Goal: Information Seeking & Learning: Check status

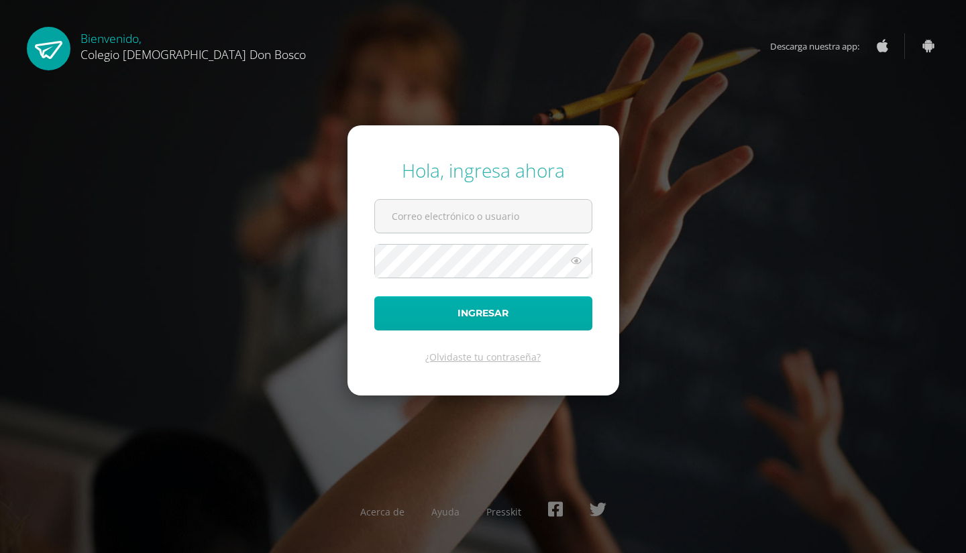
type input "[EMAIL_ADDRESS][DOMAIN_NAME]"
click at [500, 317] on button "Ingresar" at bounding box center [483, 313] width 218 height 34
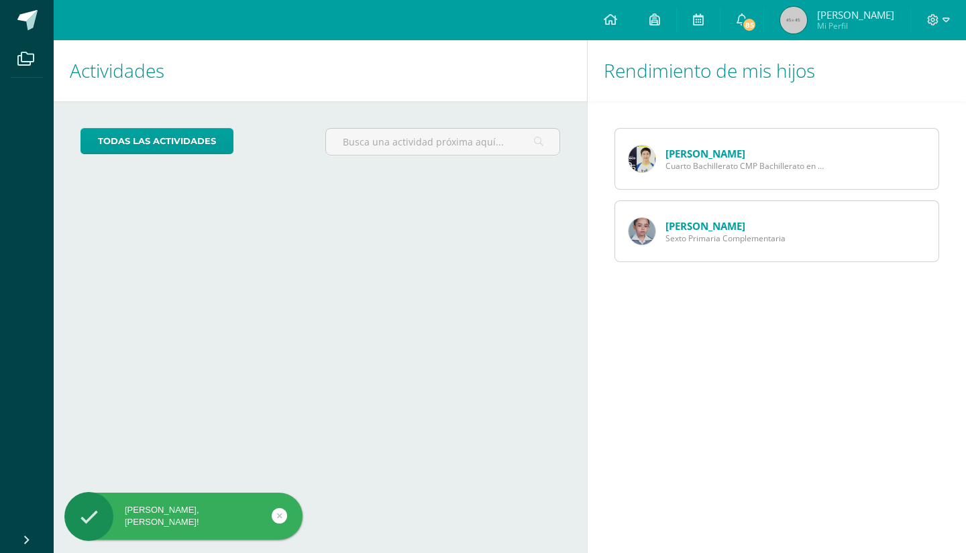
click at [691, 161] on span "Cuarto Bachillerato CMP Bachillerato en CCLL con Orientación en Computación" at bounding box center [745, 165] width 161 height 11
click at [691, 151] on link "[PERSON_NAME]" at bounding box center [705, 153] width 80 height 13
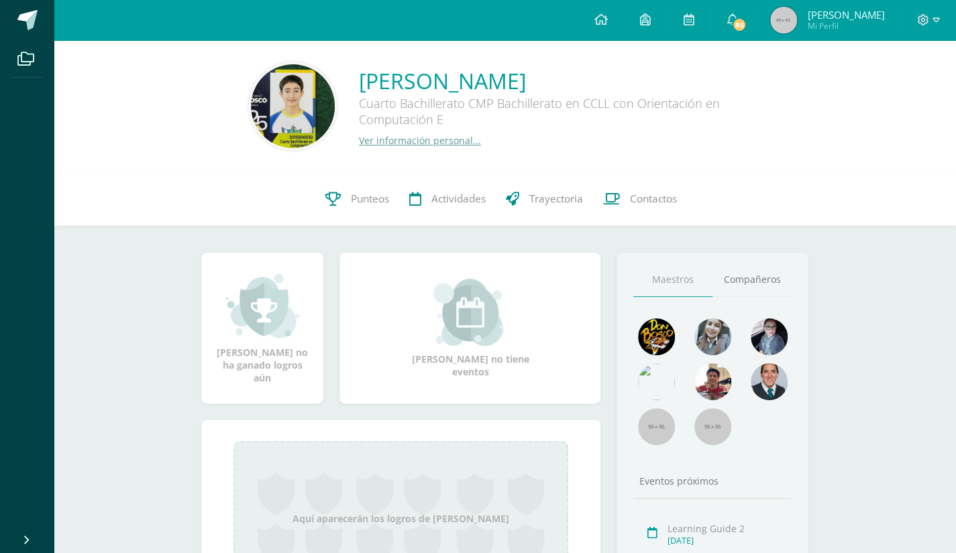
click at [389, 139] on link "Ver información personal..." at bounding box center [420, 140] width 122 height 13
click at [381, 211] on link "Punteos" at bounding box center [357, 199] width 84 height 54
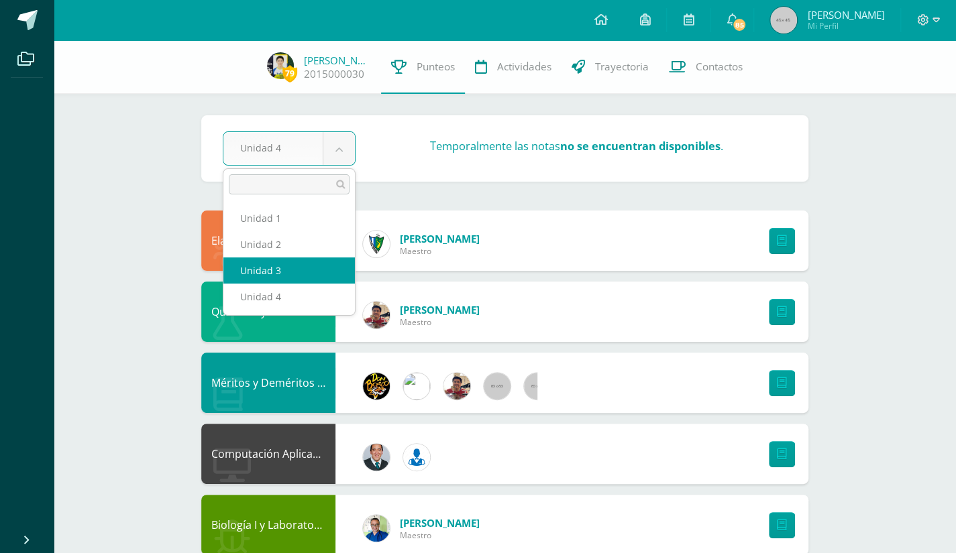
select select "Unidad 3"
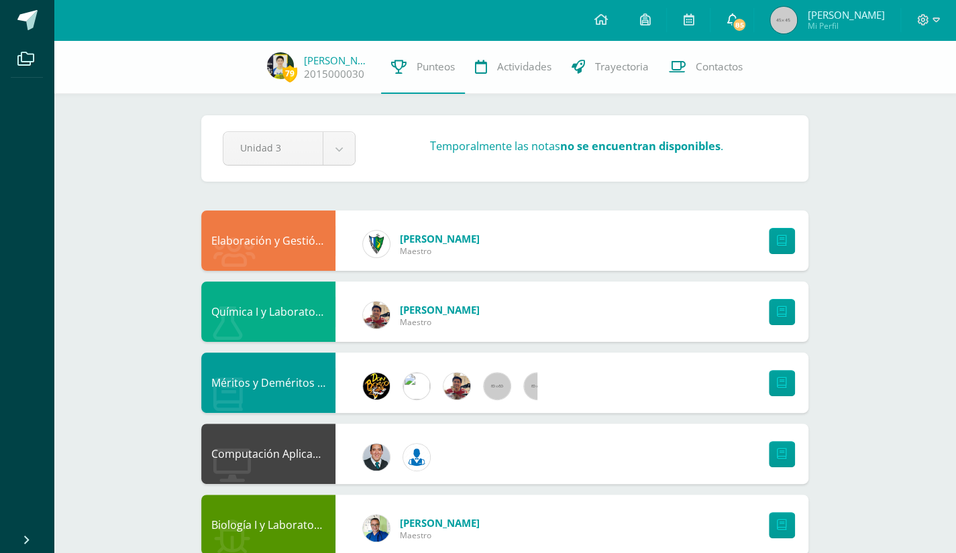
click at [734, 22] on span "85" at bounding box center [739, 24] width 15 height 15
click at [807, 13] on span "[PERSON_NAME]" at bounding box center [845, 14] width 77 height 13
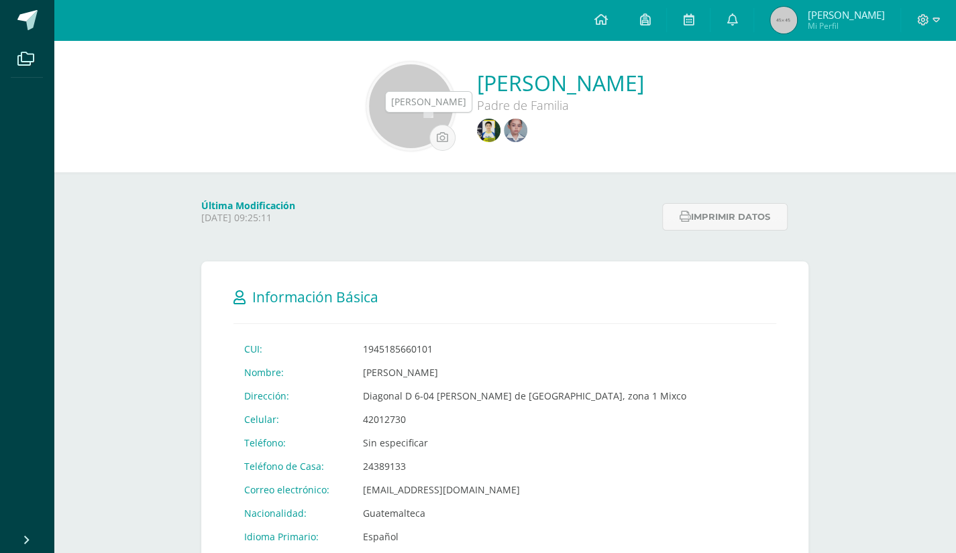
click at [504, 125] on img at bounding box center [515, 130] width 23 height 23
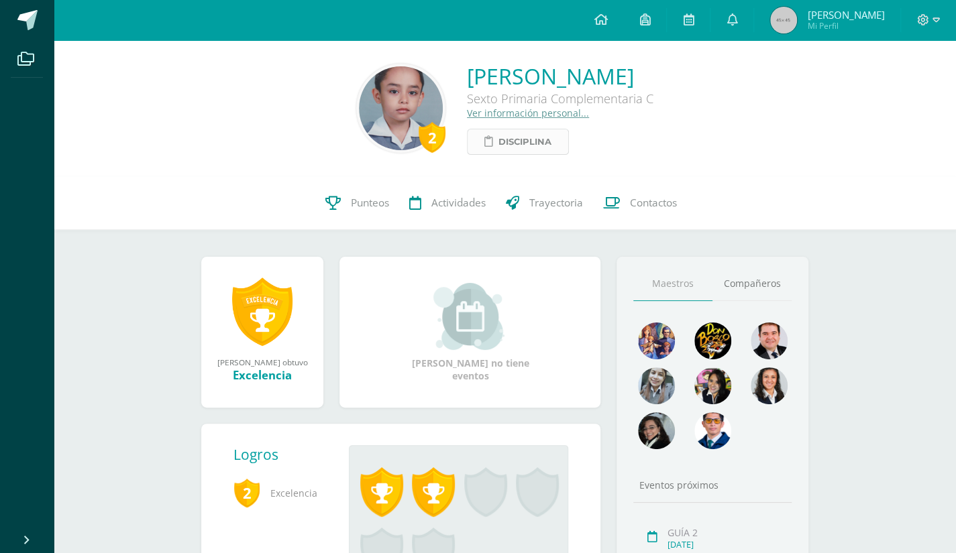
click at [498, 142] on span "Disciplina" at bounding box center [524, 141] width 53 height 25
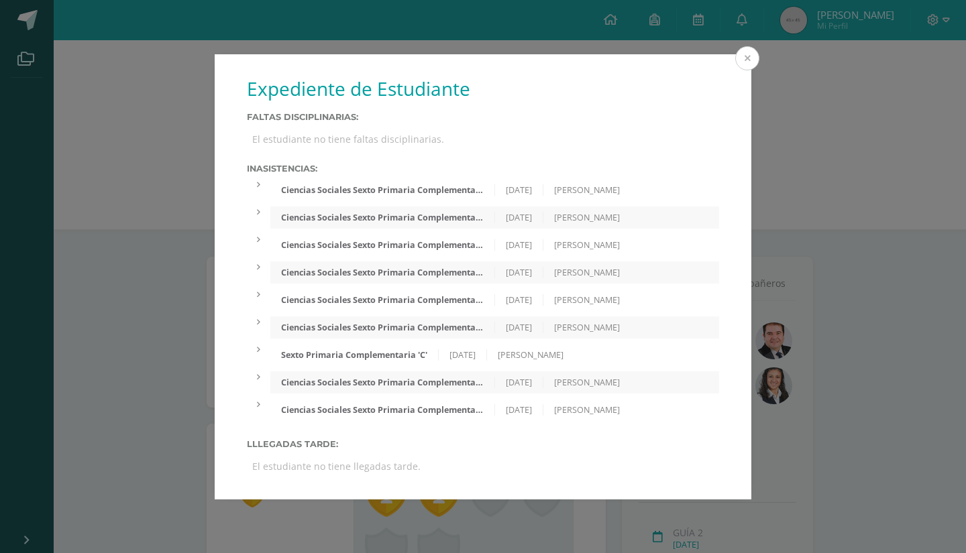
click at [747, 58] on button at bounding box center [747, 58] width 24 height 24
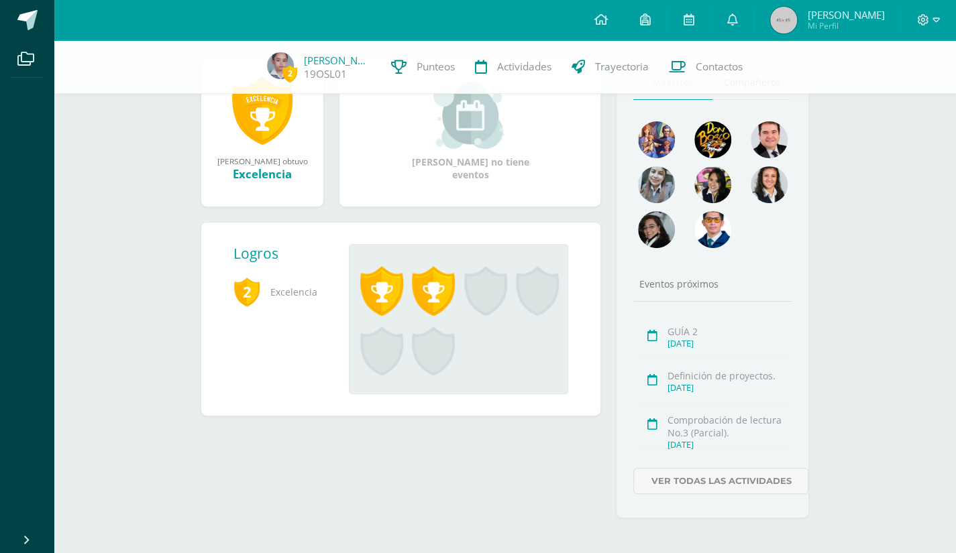
scroll to position [197, 0]
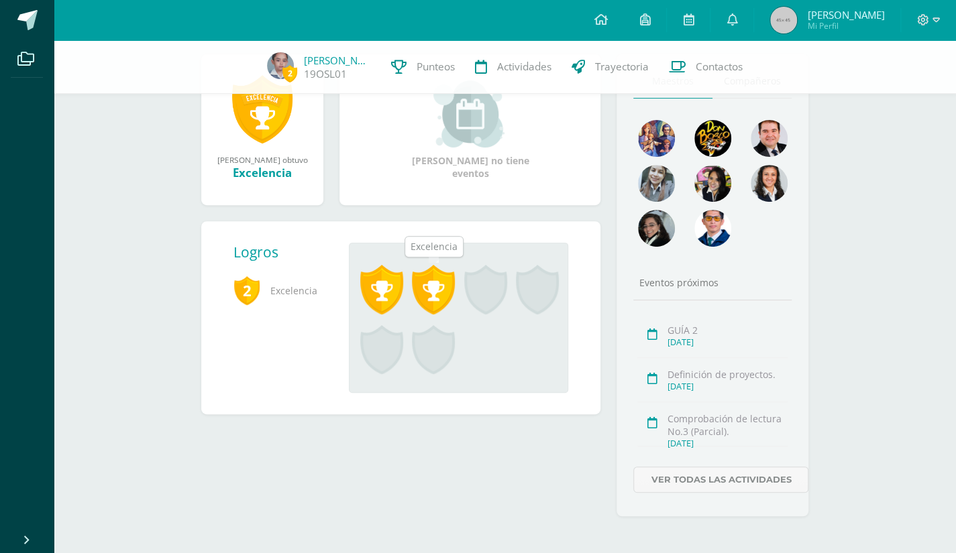
click at [436, 290] on span at bounding box center [433, 290] width 43 height 50
click at [388, 273] on span at bounding box center [381, 290] width 43 height 50
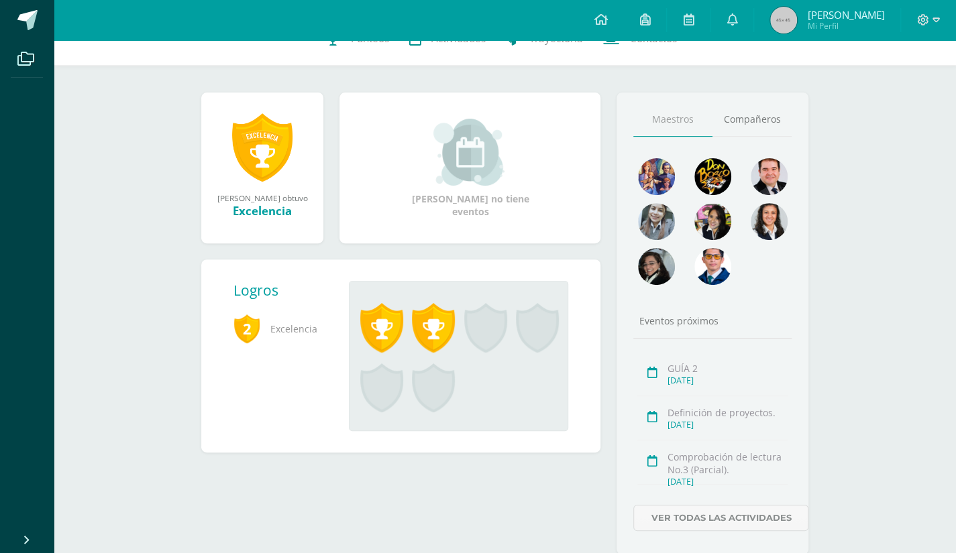
scroll to position [0, 0]
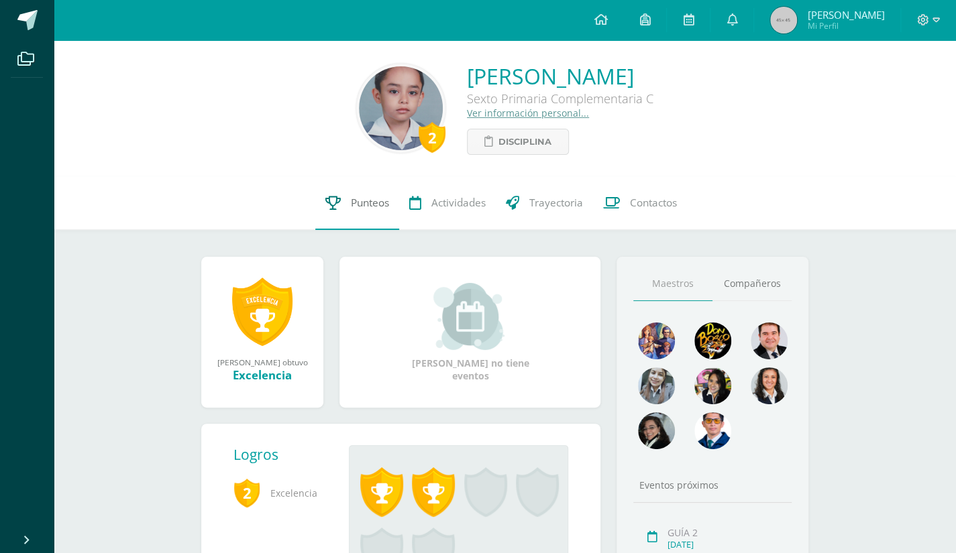
click at [368, 192] on link "Punteos" at bounding box center [357, 203] width 84 height 54
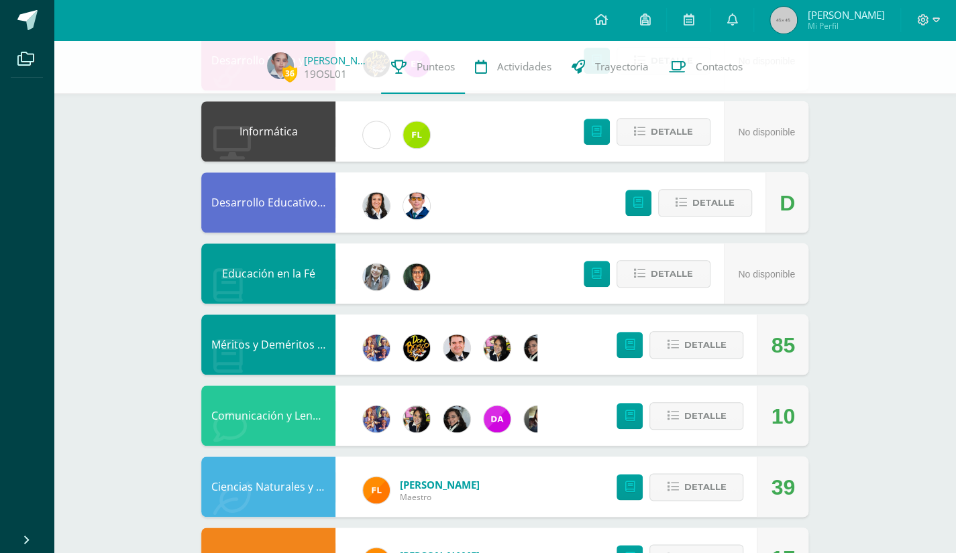
scroll to position [739, 0]
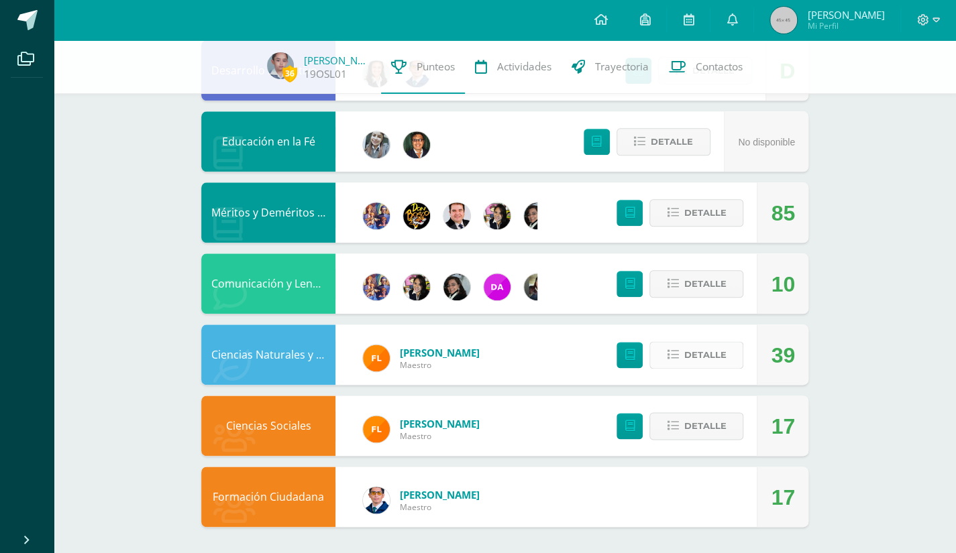
click at [728, 364] on button "Detalle" at bounding box center [696, 354] width 94 height 27
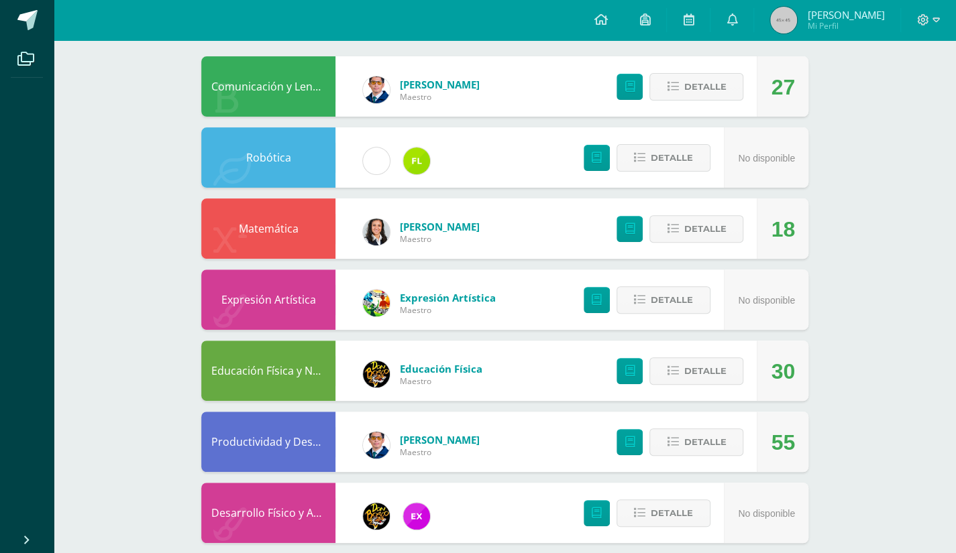
scroll to position [0, 0]
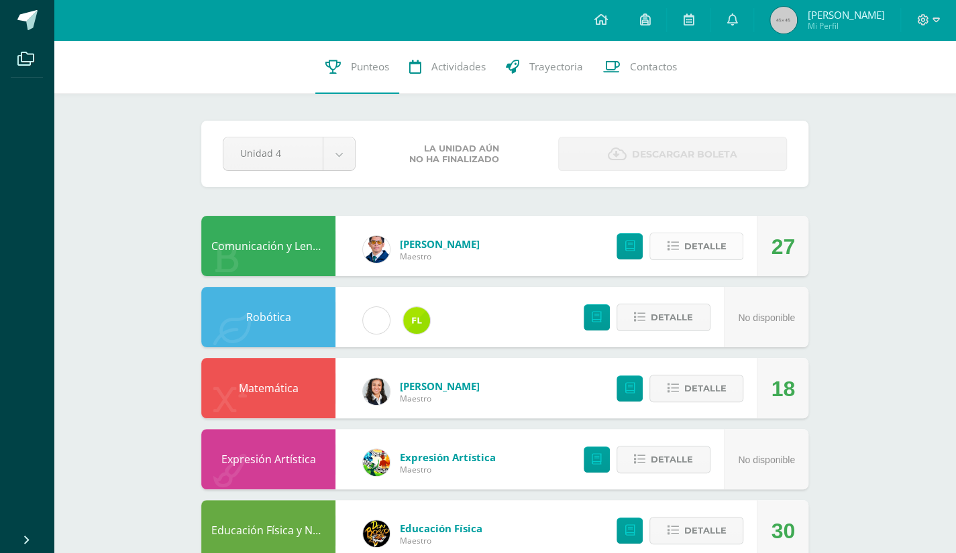
click at [732, 245] on button "Detalle" at bounding box center [696, 246] width 94 height 27
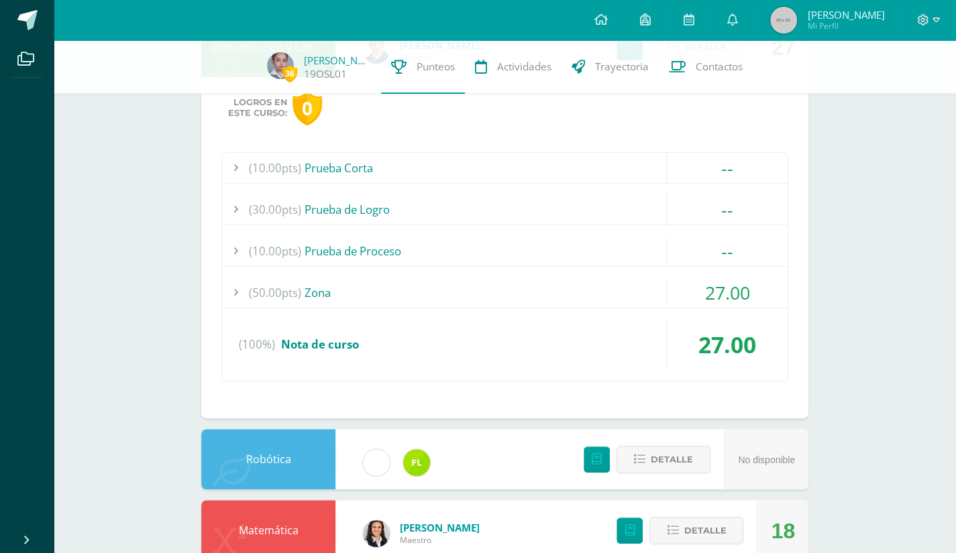
scroll to position [197, 0]
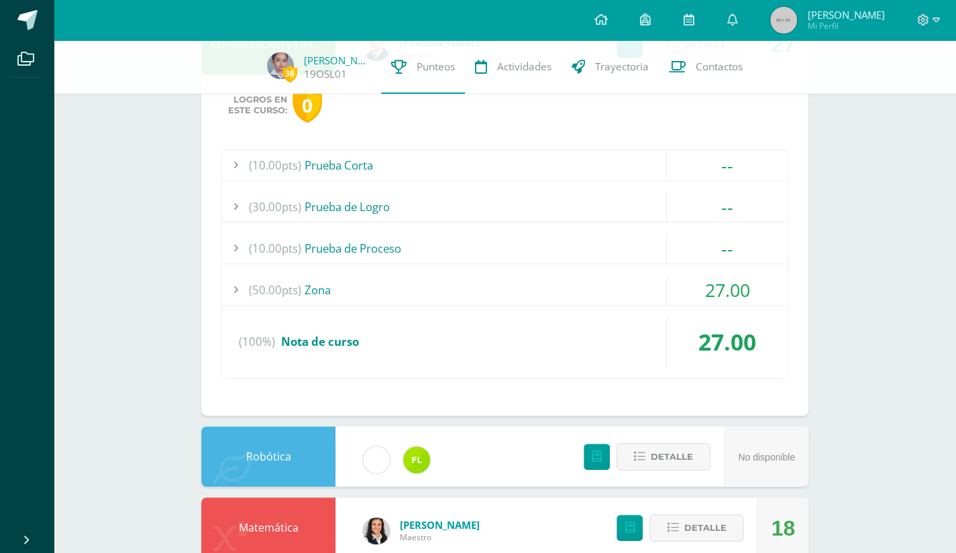
click at [535, 286] on div "(50.00pts) Zona" at bounding box center [504, 290] width 565 height 30
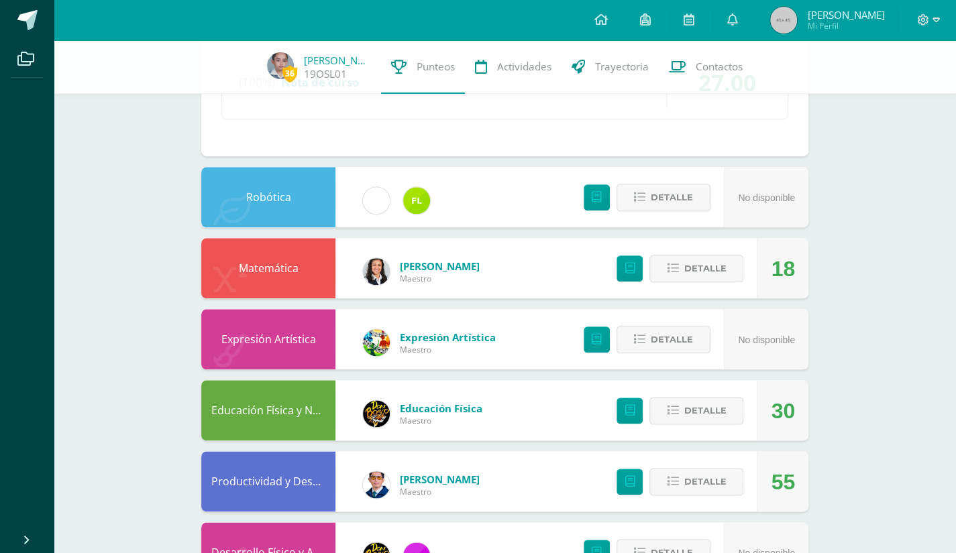
scroll to position [681, 0]
click at [684, 260] on button "Detalle" at bounding box center [696, 267] width 94 height 27
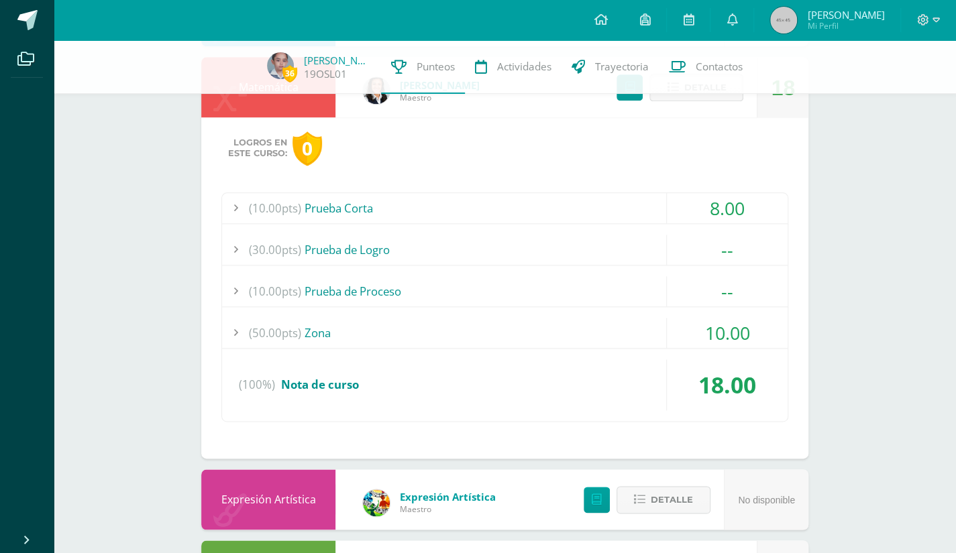
scroll to position [862, 0]
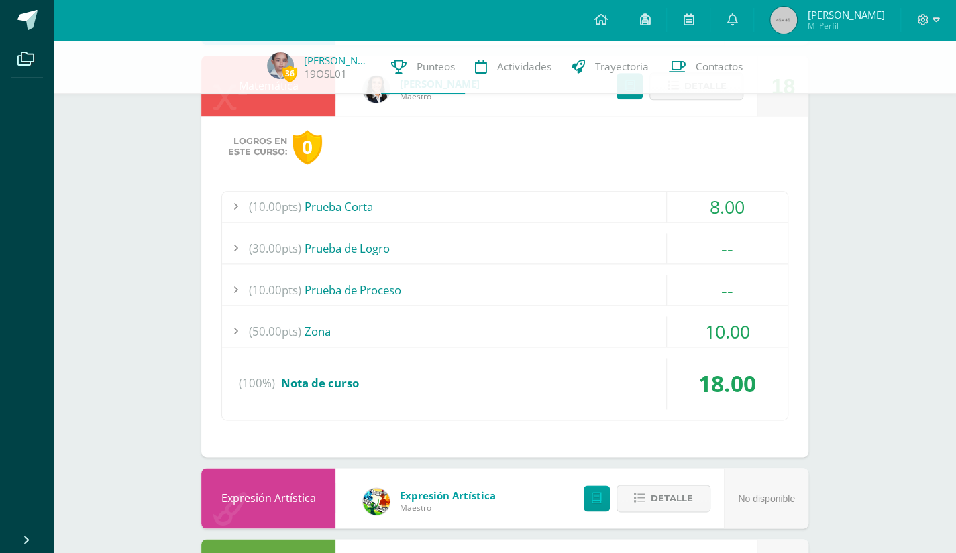
click at [623, 202] on div "(10.00pts) Prueba Corta" at bounding box center [504, 207] width 565 height 30
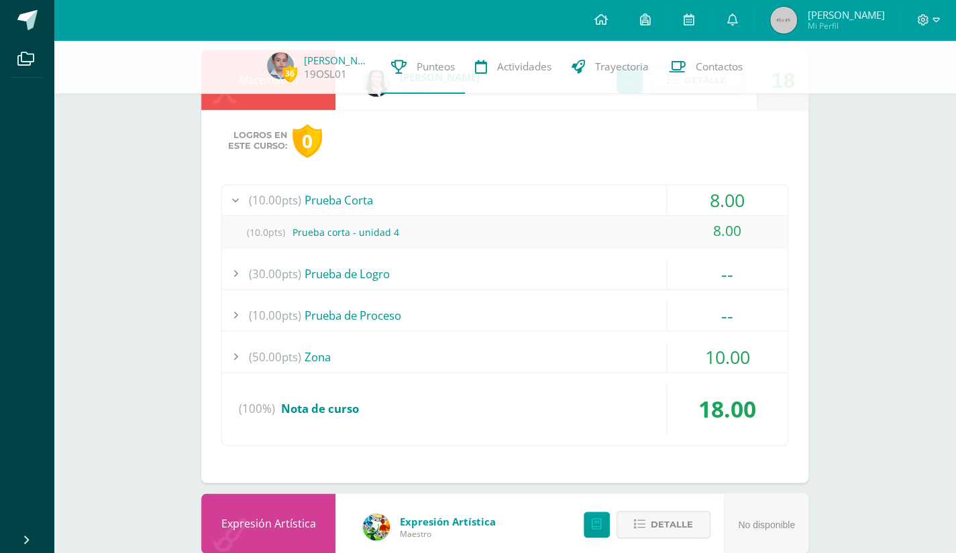
scroll to position [643, 0]
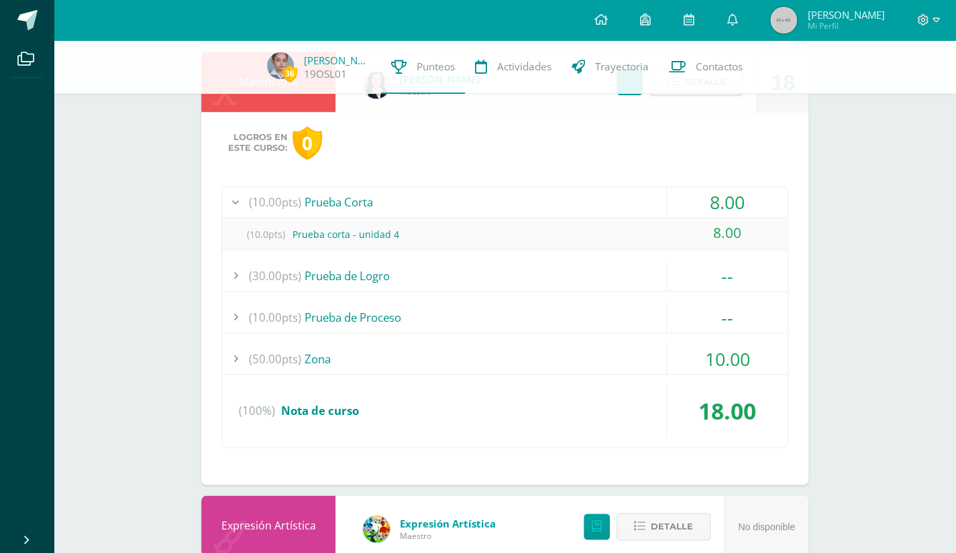
click at [622, 361] on div "(50.00pts) Zona" at bounding box center [504, 359] width 565 height 30
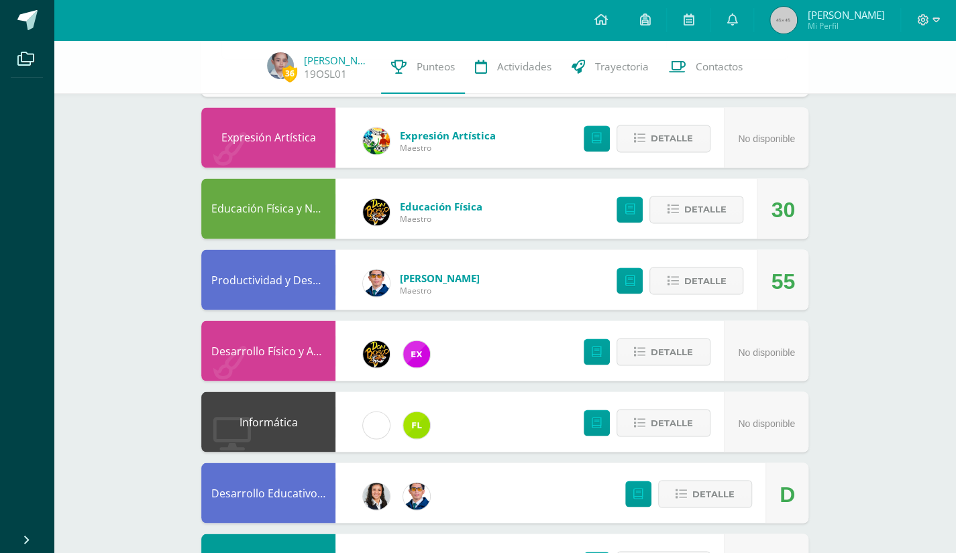
scroll to position [1179, 0]
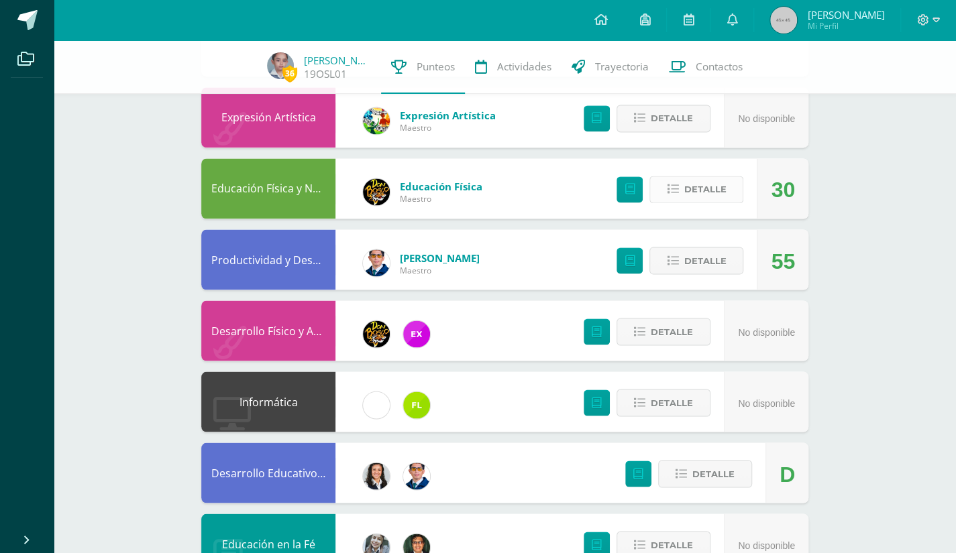
click at [733, 176] on button "Detalle" at bounding box center [696, 189] width 94 height 27
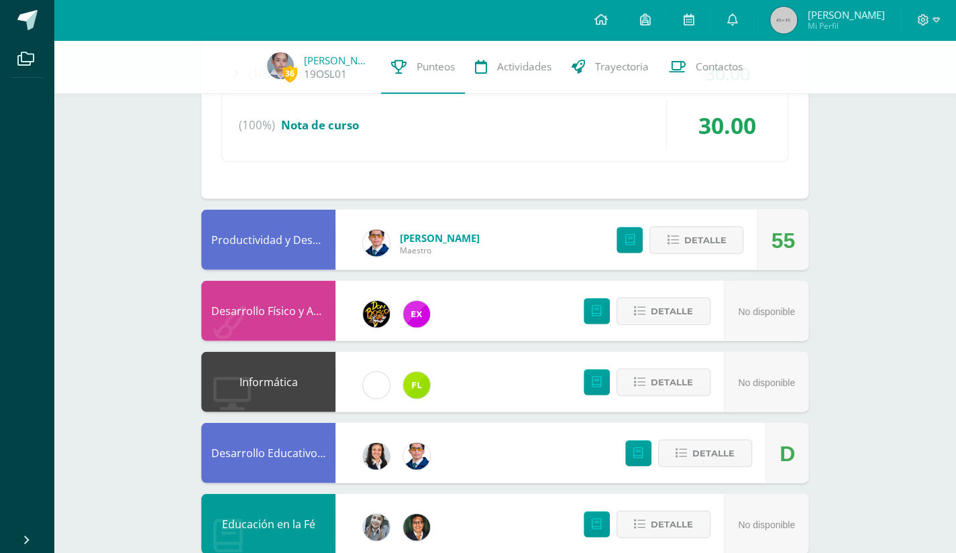
scroll to position [1541, 0]
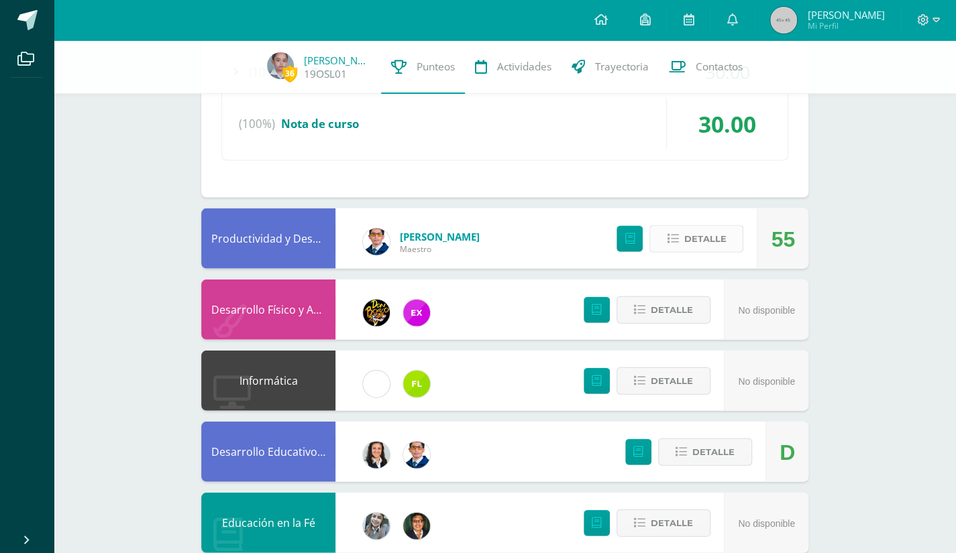
click at [702, 233] on span "Detalle" at bounding box center [704, 239] width 42 height 25
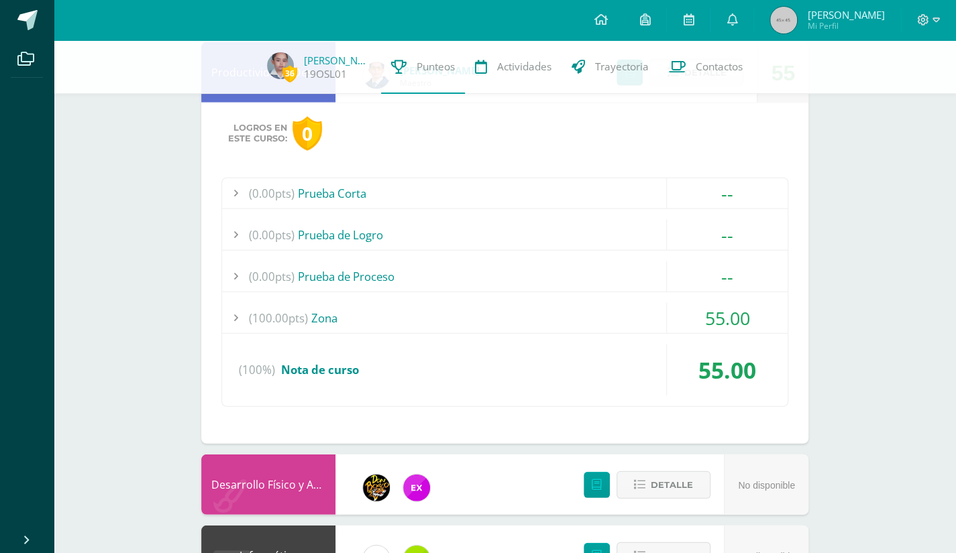
click at [638, 312] on div "(100.00pts) Zona" at bounding box center [504, 318] width 565 height 30
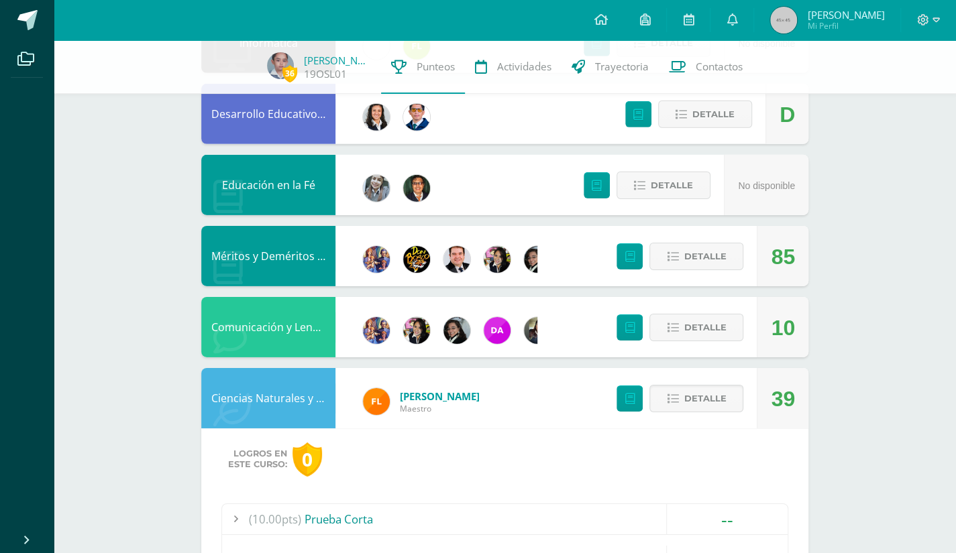
scroll to position [2318, 0]
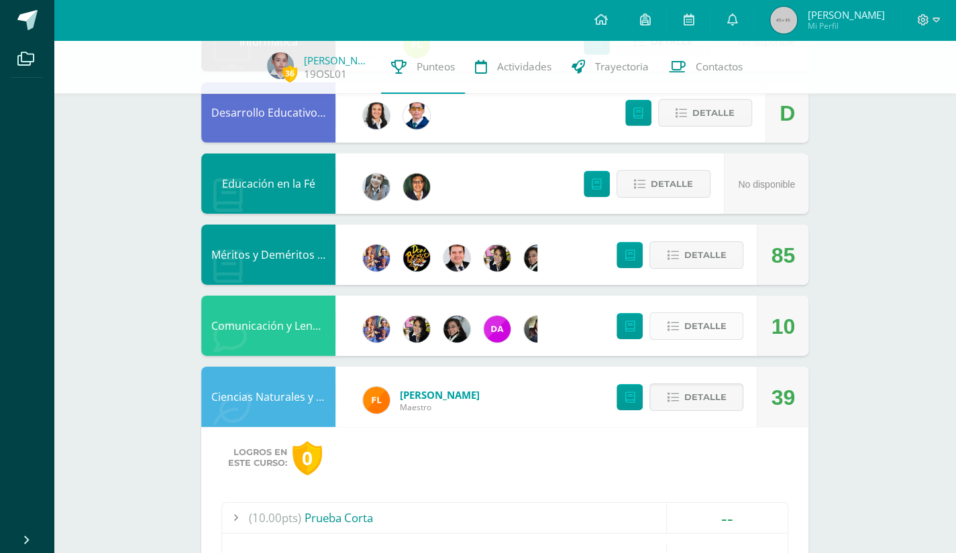
click at [708, 314] on span "Detalle" at bounding box center [704, 326] width 42 height 25
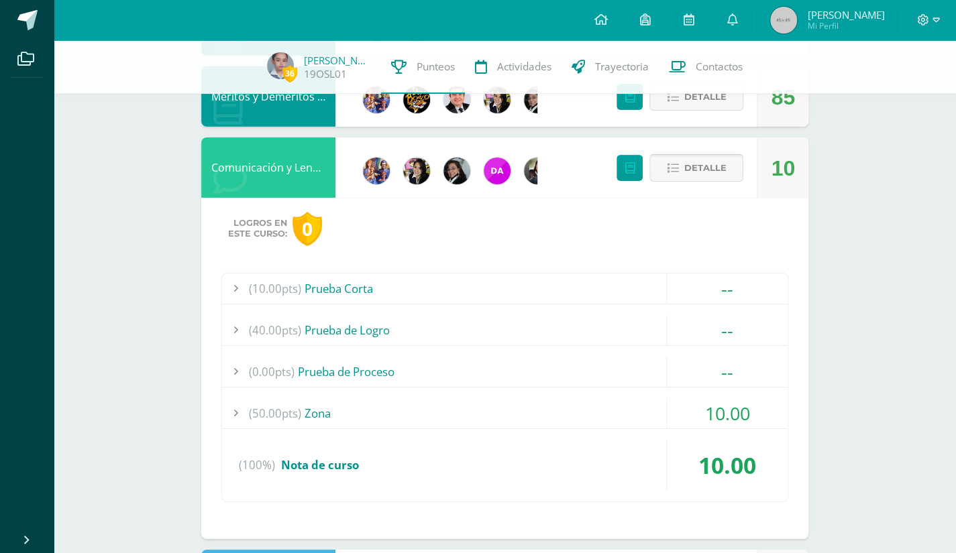
scroll to position [2483, 0]
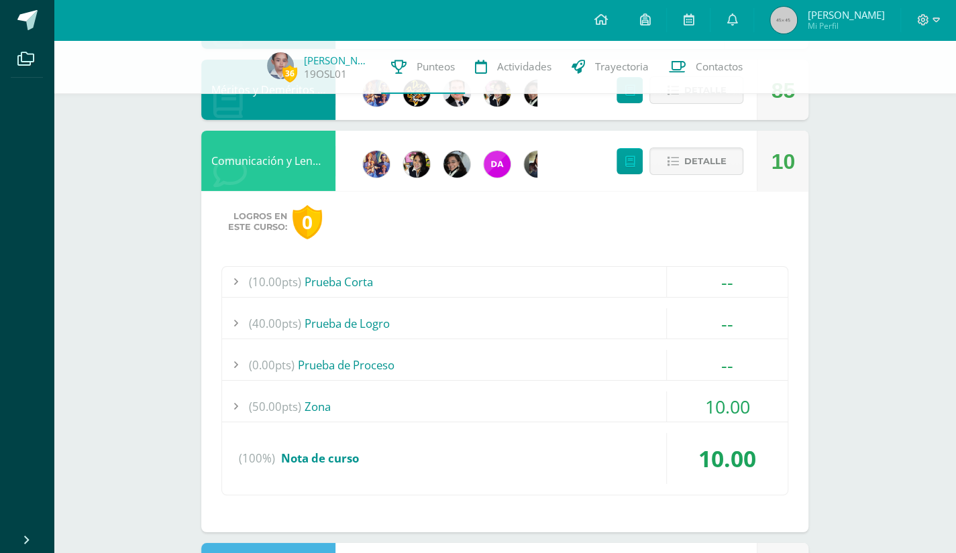
click at [622, 392] on div "(50.00pts) Zona" at bounding box center [504, 407] width 565 height 30
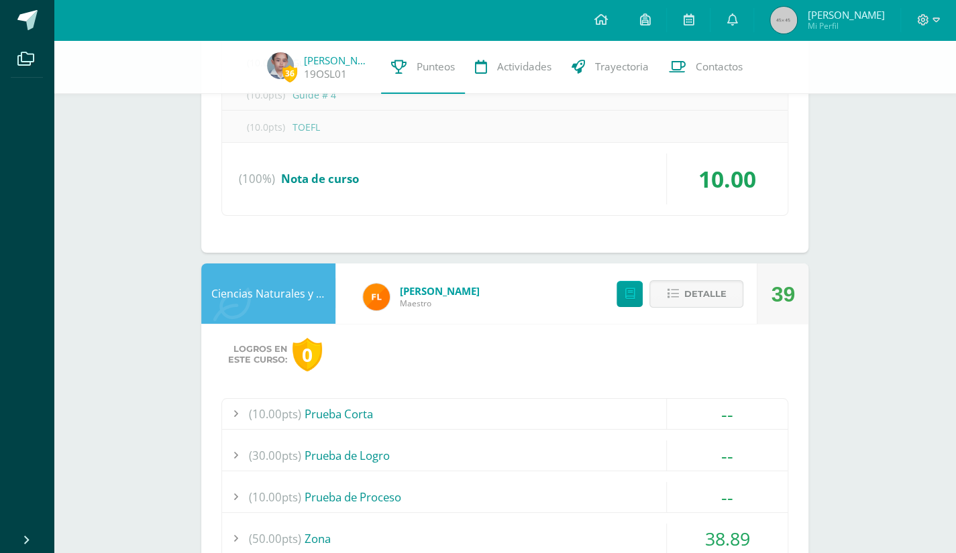
scroll to position [2667, 0]
click at [704, 282] on span "Detalle" at bounding box center [704, 294] width 42 height 25
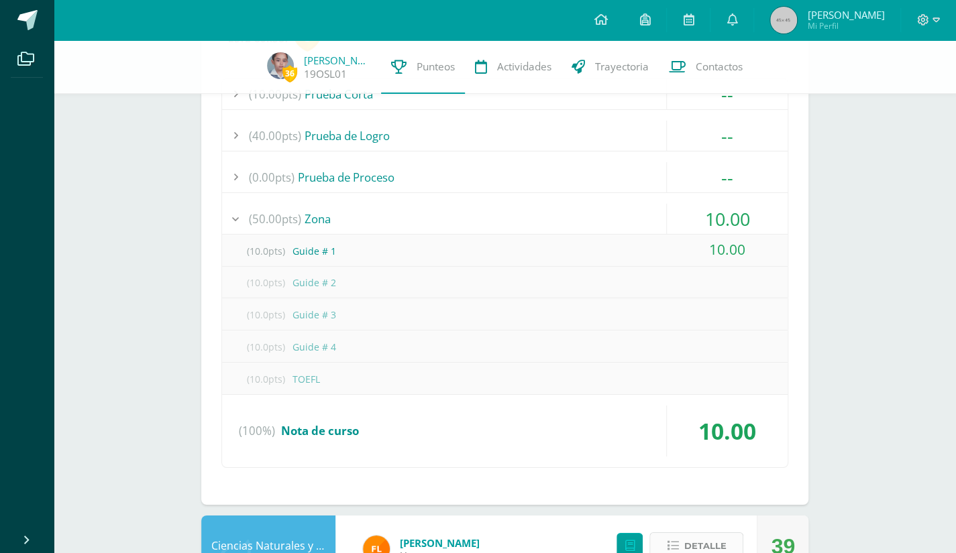
scroll to position [2594, 0]
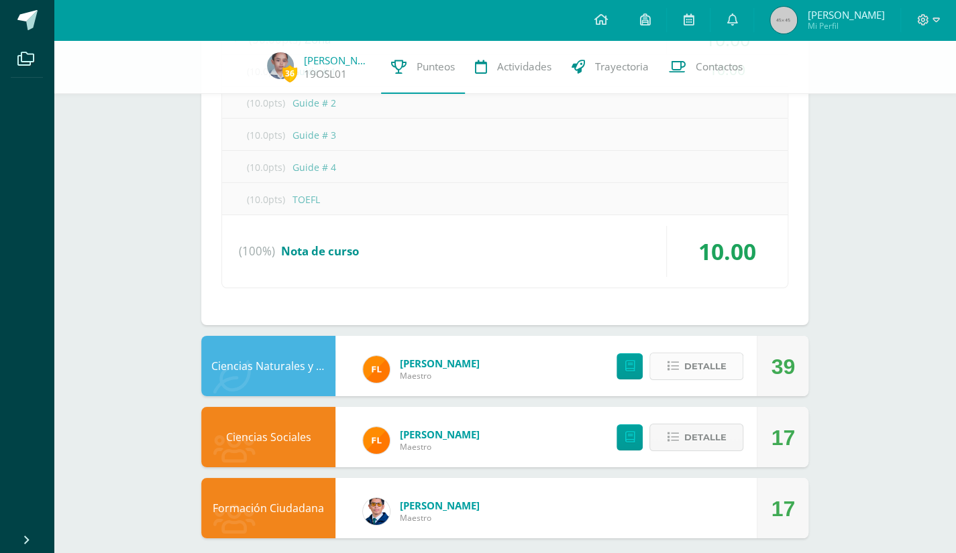
click at [711, 365] on span "Detalle" at bounding box center [704, 366] width 42 height 25
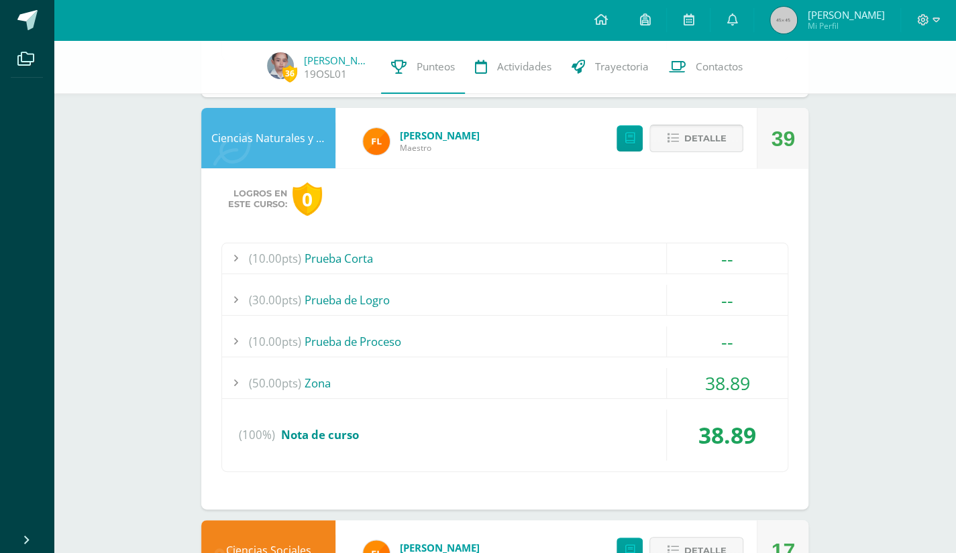
scroll to position [2829, 0]
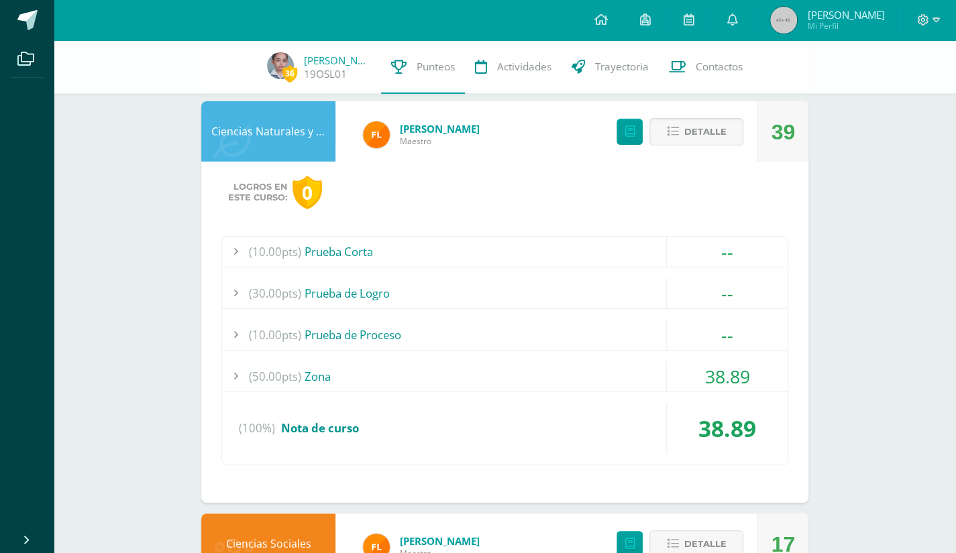
click at [612, 345] on div "(10.00pts) Prueba Corta -- Sin actividades (30.00pts) Prueba de Logro -- Sin ac…" at bounding box center [504, 350] width 567 height 229
click at [480, 361] on div "(50.00pts) Zona" at bounding box center [504, 376] width 565 height 30
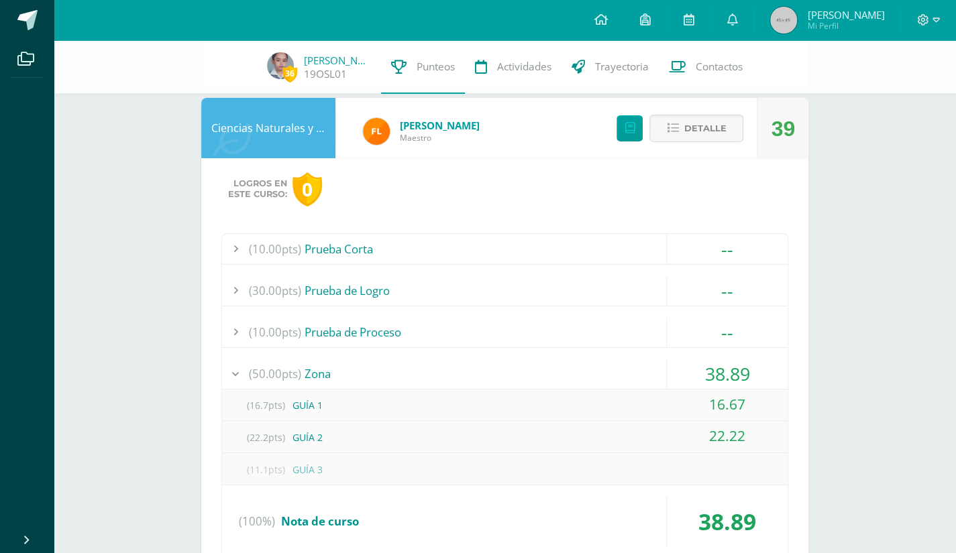
scroll to position [2871, 0]
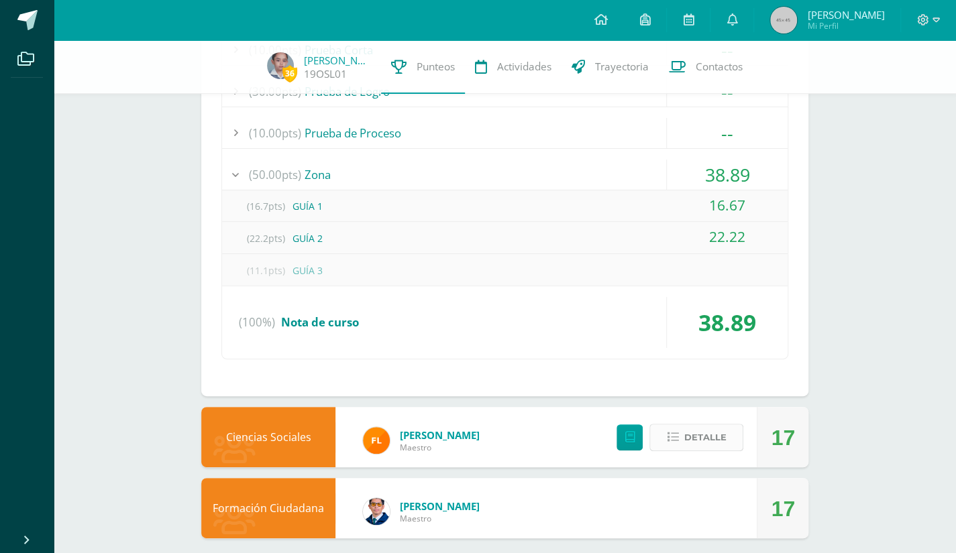
click at [708, 433] on span "Detalle" at bounding box center [704, 437] width 42 height 25
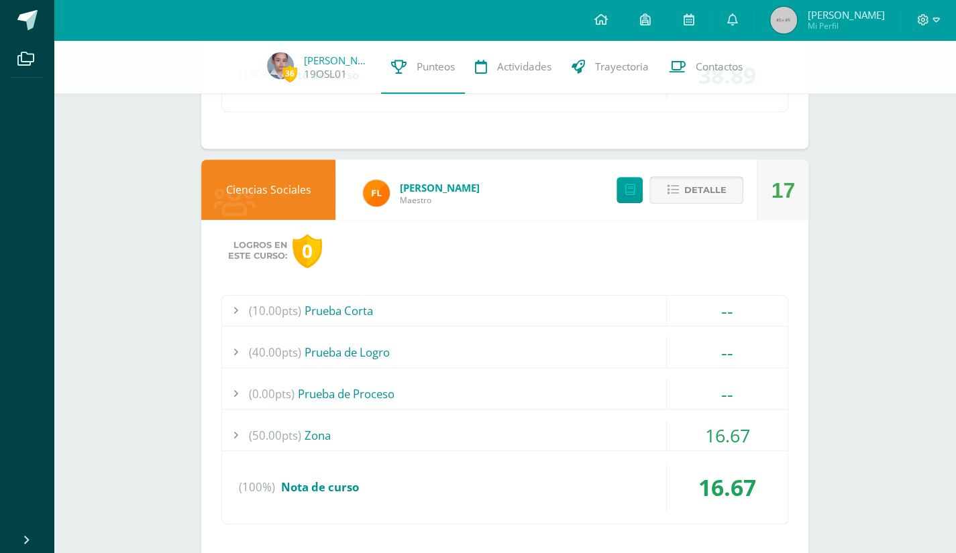
scroll to position [3123, 0]
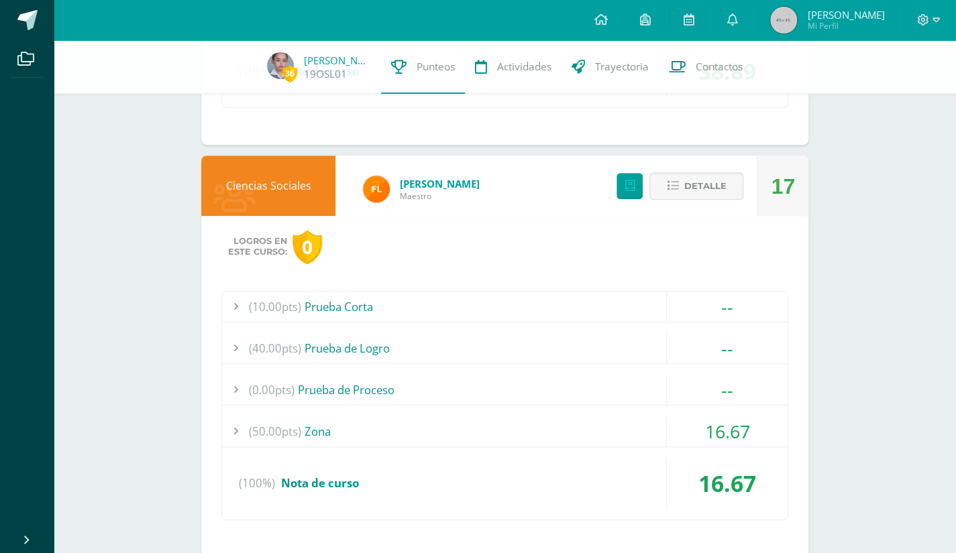
click at [667, 428] on div "16.67" at bounding box center [726, 431] width 121 height 30
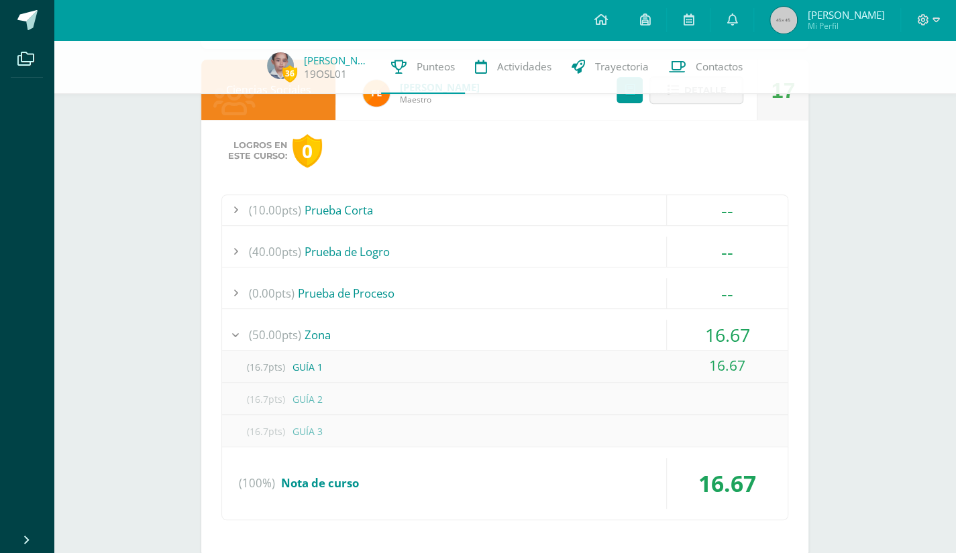
scroll to position [3211, 0]
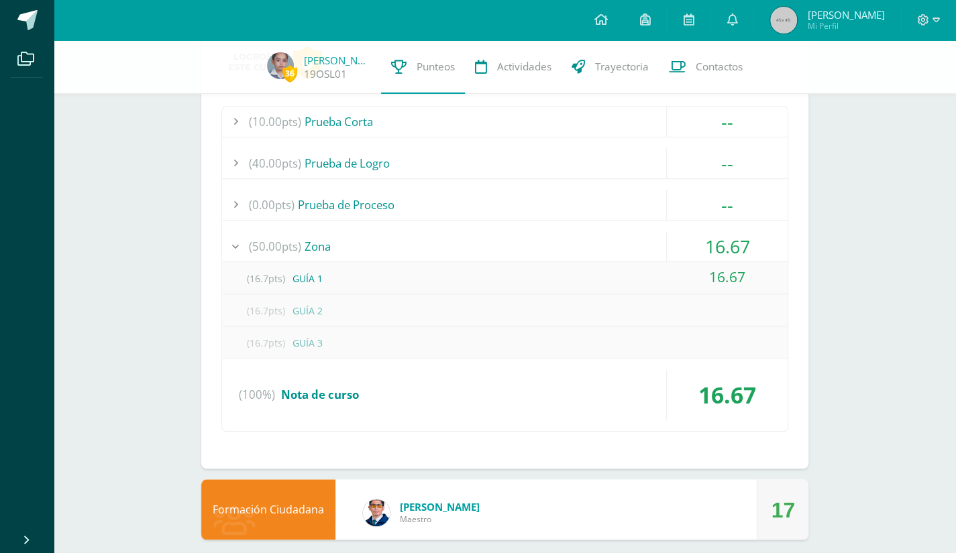
click at [689, 502] on div "Formación Ciudadana Alejandro Zavala Maestro 17" at bounding box center [504, 510] width 607 height 60
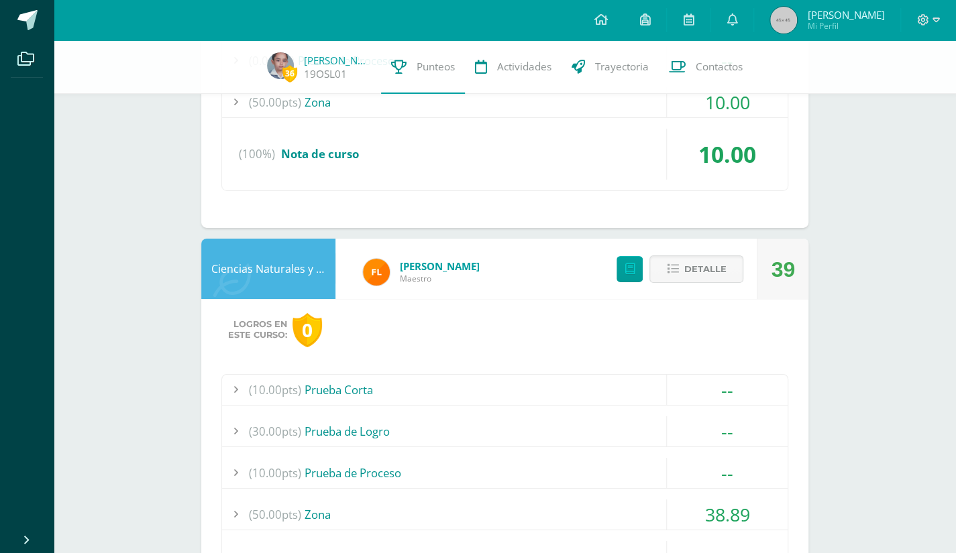
scroll to position [2518, 0]
